Goal: Information Seeking & Learning: Learn about a topic

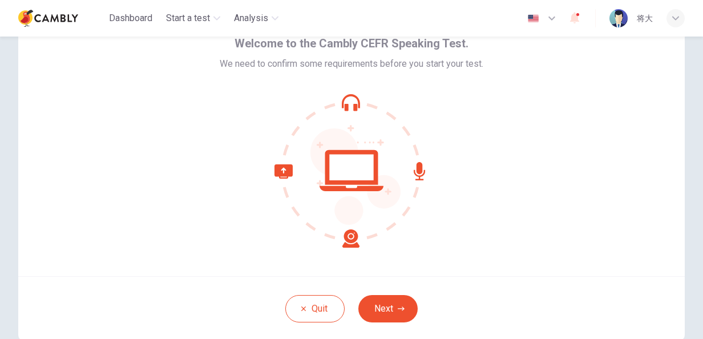
scroll to position [114, 0]
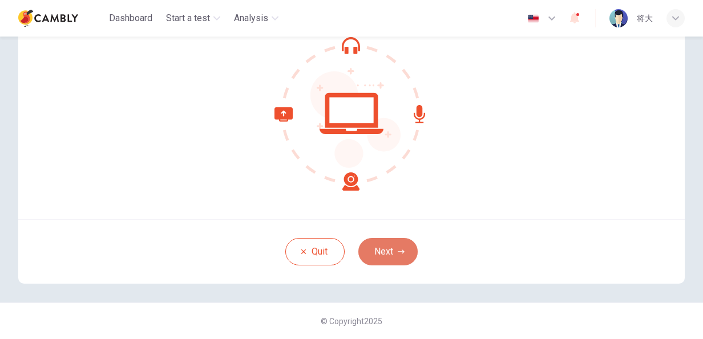
click at [383, 251] on button "Next" at bounding box center [388, 251] width 59 height 27
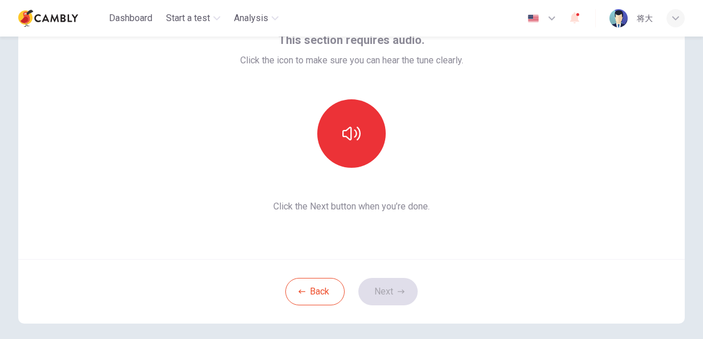
scroll to position [0, 0]
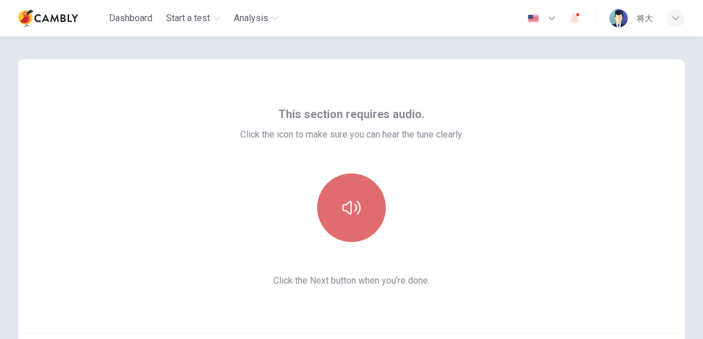
click at [348, 209] on icon "button" at bounding box center [352, 208] width 18 height 14
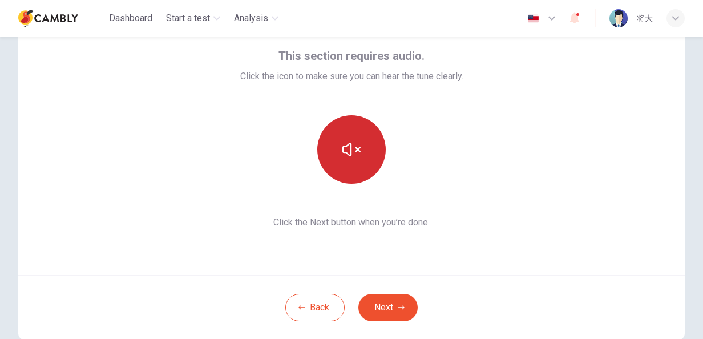
scroll to position [114, 0]
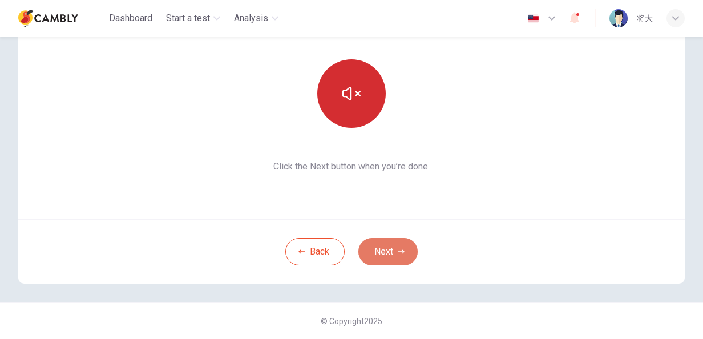
click at [377, 249] on button "Next" at bounding box center [388, 251] width 59 height 27
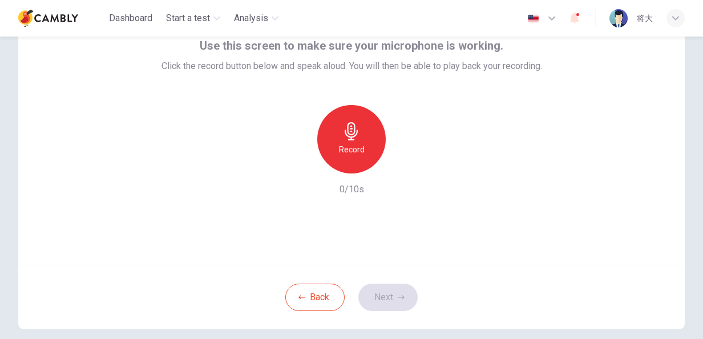
scroll to position [0, 0]
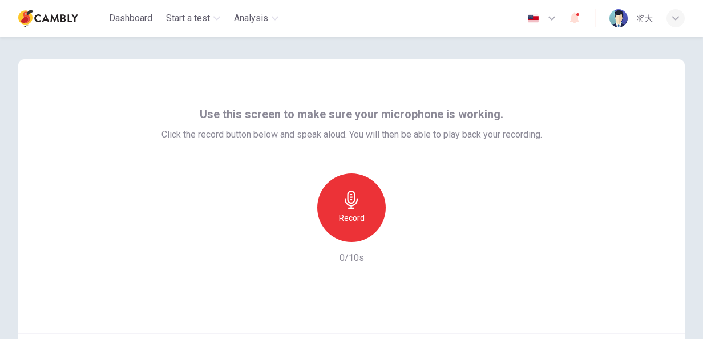
click at [355, 203] on icon "button" at bounding box center [352, 200] width 18 height 18
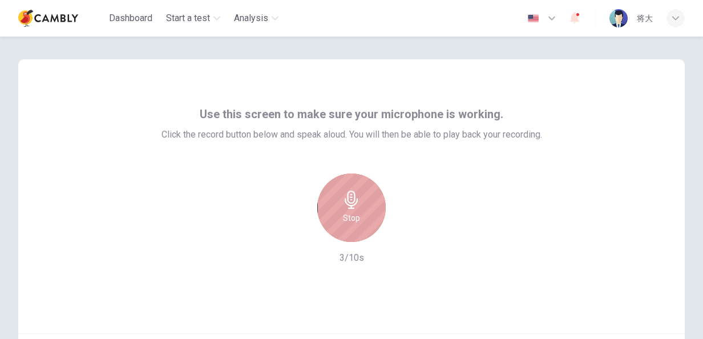
click at [355, 203] on icon "button" at bounding box center [352, 200] width 18 height 18
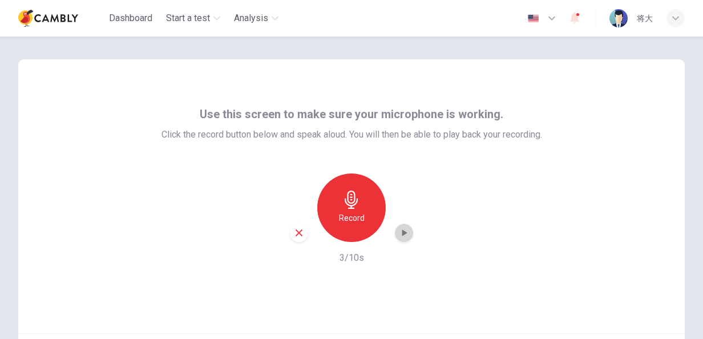
click at [401, 228] on icon "button" at bounding box center [404, 232] width 11 height 11
click at [401, 229] on icon "button" at bounding box center [404, 232] width 11 height 11
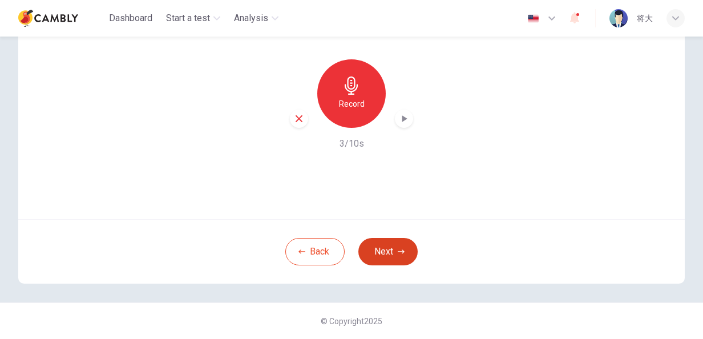
click at [404, 246] on button "Next" at bounding box center [388, 251] width 59 height 27
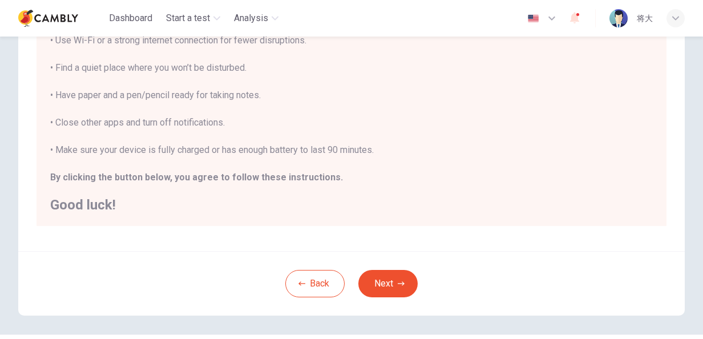
scroll to position [228, 0]
click at [384, 278] on button "Next" at bounding box center [388, 283] width 59 height 27
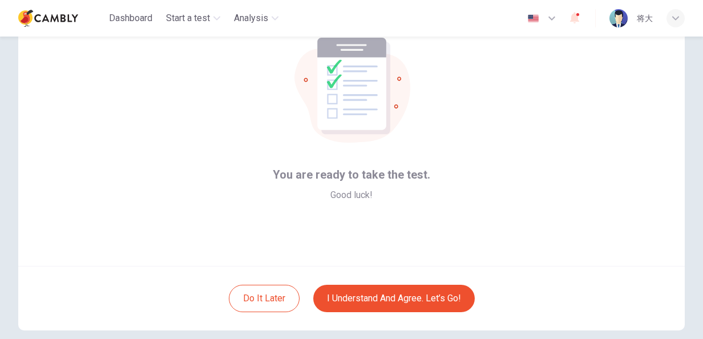
scroll to position [114, 0]
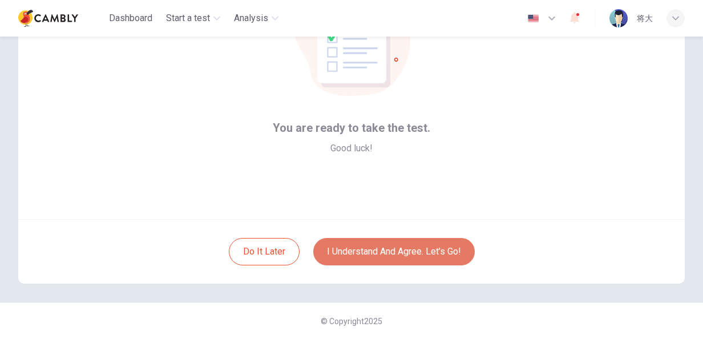
click at [400, 248] on button "I understand and agree. Let’s go!" at bounding box center [394, 251] width 162 height 27
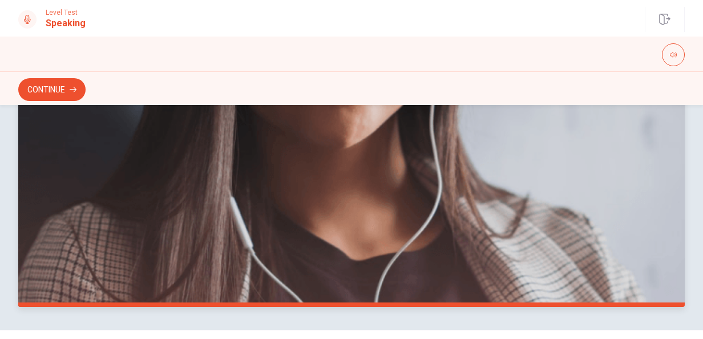
scroll to position [346, 0]
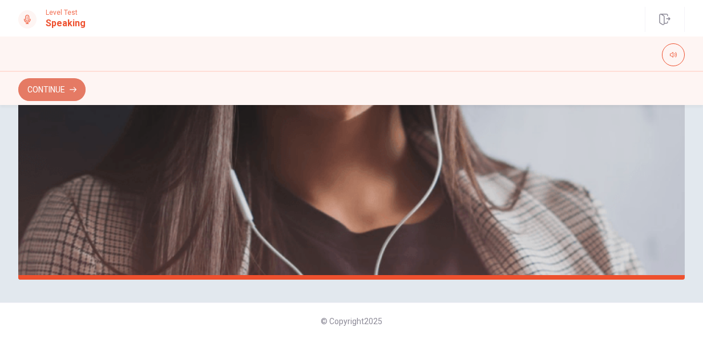
click at [53, 91] on button "Continue" at bounding box center [51, 89] width 67 height 23
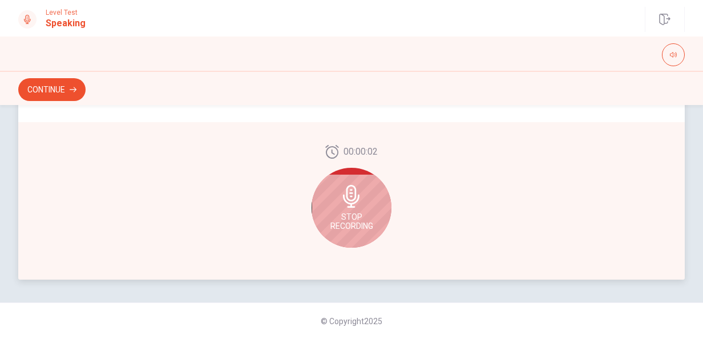
click at [363, 217] on span "Stop Recording" at bounding box center [352, 221] width 43 height 18
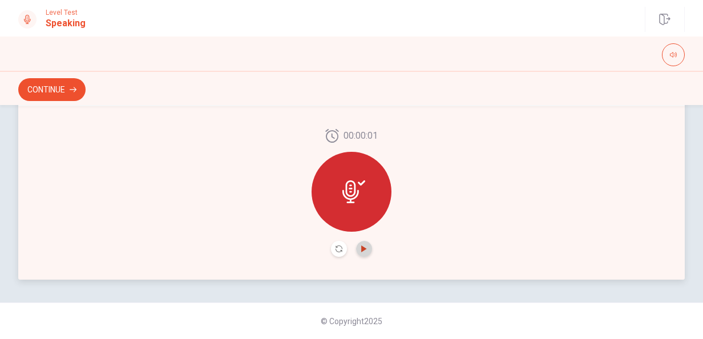
click at [363, 250] on icon "Play Audio" at bounding box center [364, 249] width 7 height 7
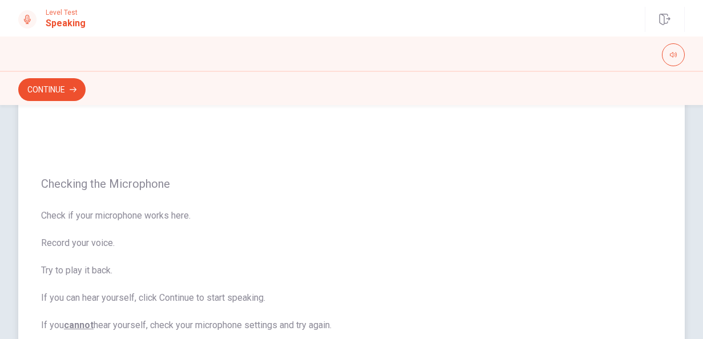
scroll to position [0, 0]
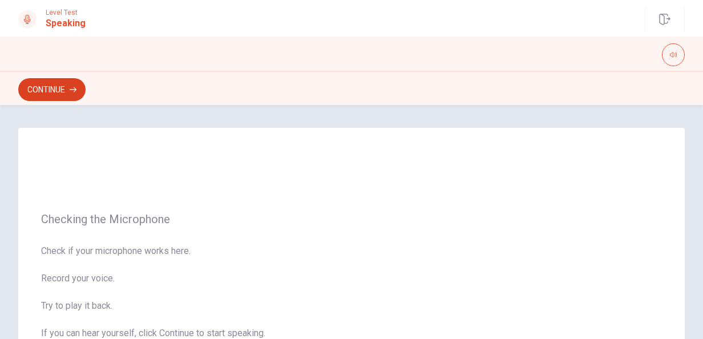
click at [50, 85] on button "Continue" at bounding box center [51, 89] width 67 height 23
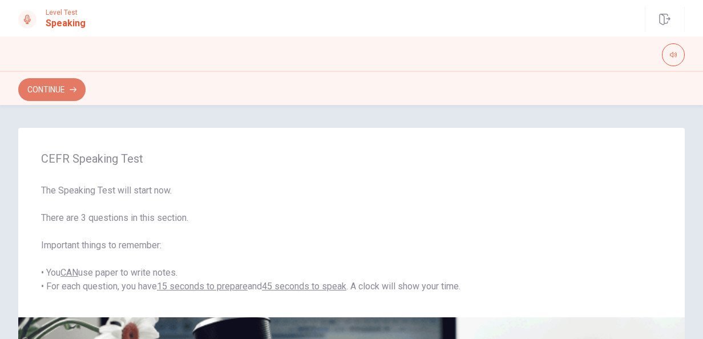
click at [54, 91] on button "Continue" at bounding box center [51, 89] width 67 height 23
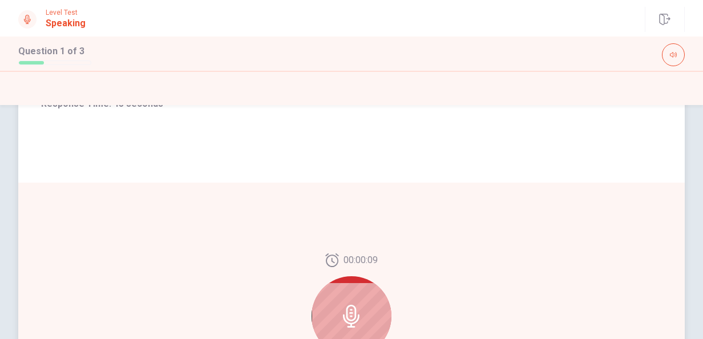
scroll to position [285, 0]
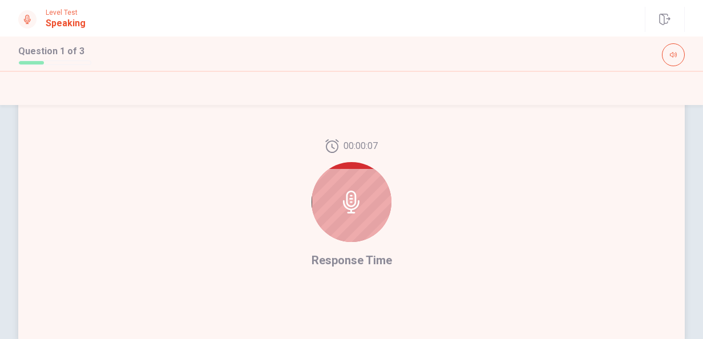
click at [353, 213] on icon at bounding box center [351, 202] width 23 height 23
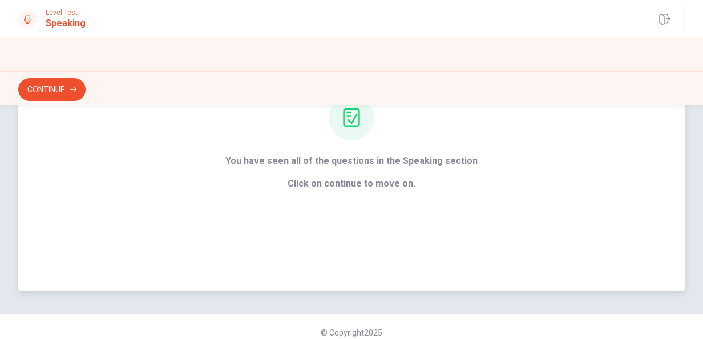
scroll to position [145, 0]
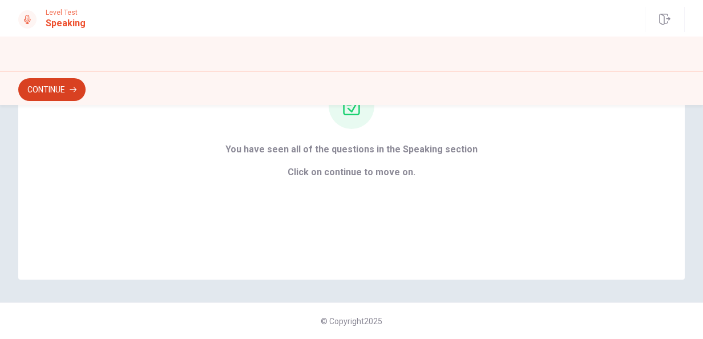
click at [66, 90] on button "Continue" at bounding box center [51, 89] width 67 height 23
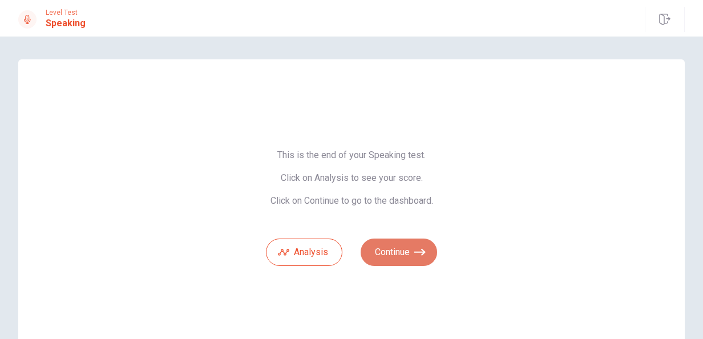
click at [411, 248] on button "Continue" at bounding box center [399, 252] width 77 height 27
